Goal: Check status: Check status

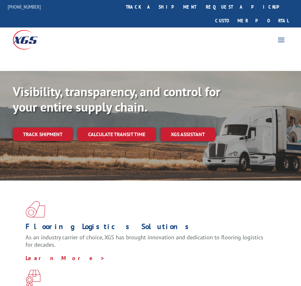
click at [166, 9] on link "track a shipment" at bounding box center [161, 7] width 80 height 14
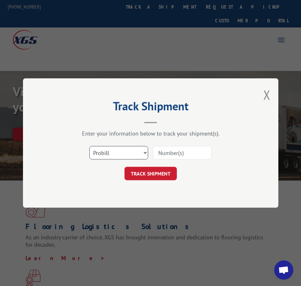
click at [137, 154] on select "Select category... Probill BOL PO" at bounding box center [118, 152] width 59 height 13
select select "bol"
click at [89, 146] on select "Select category... Probill BOL PO" at bounding box center [118, 152] width 59 height 13
click at [180, 151] on input at bounding box center [182, 152] width 59 height 13
paste input "255157"
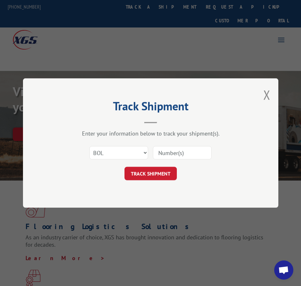
type input "255157"
click button "TRACK SHIPMENT" at bounding box center [150, 173] width 52 height 13
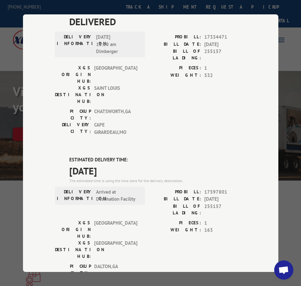
scroll to position [42, 0]
